Goal: Use online tool/utility: Utilize a website feature to perform a specific function

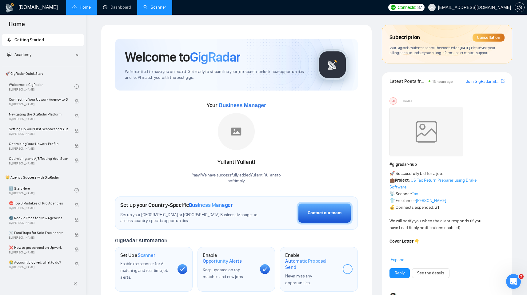
click at [163, 9] on link "Scanner" at bounding box center [154, 7] width 23 height 5
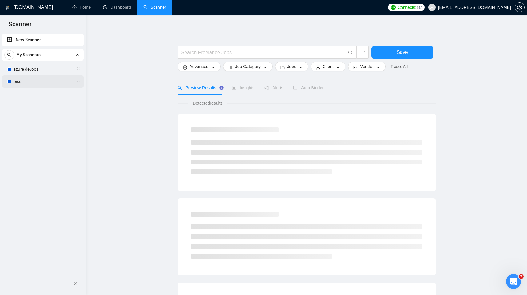
click at [31, 84] on link "bicep" at bounding box center [43, 81] width 58 height 12
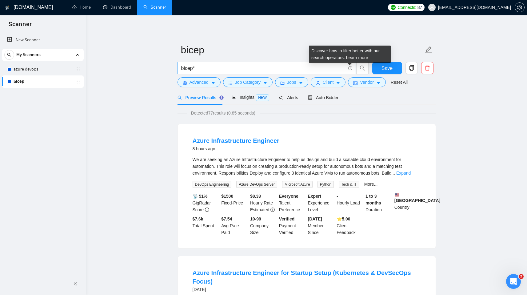
click at [349, 69] on icon "info-circle" at bounding box center [350, 68] width 4 height 4
click at [350, 67] on icon "info-circle" at bounding box center [350, 68] width 4 height 4
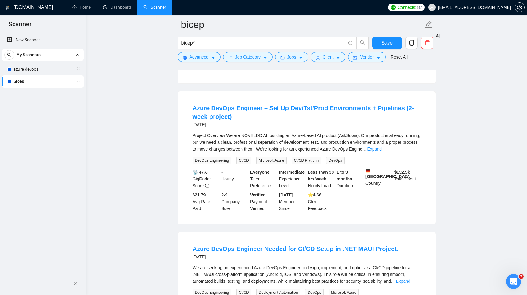
scroll to position [664, 0]
